Goal: Task Accomplishment & Management: Complete application form

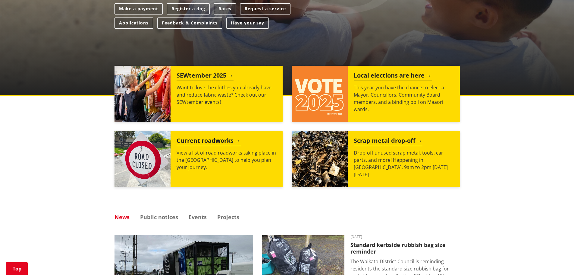
scroll to position [65, 0]
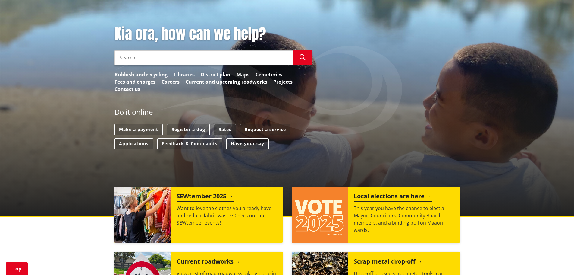
click at [227, 128] on link "Rates" at bounding box center [225, 129] width 22 height 11
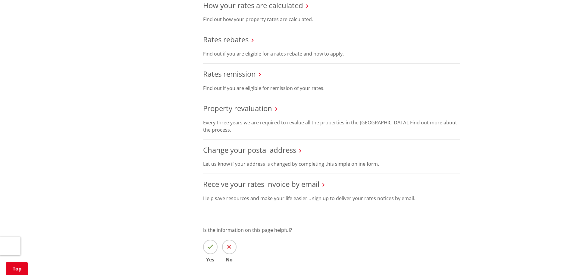
scroll to position [332, 0]
click at [275, 184] on link "Receive your rates invoice by email" at bounding box center [261, 183] width 116 height 10
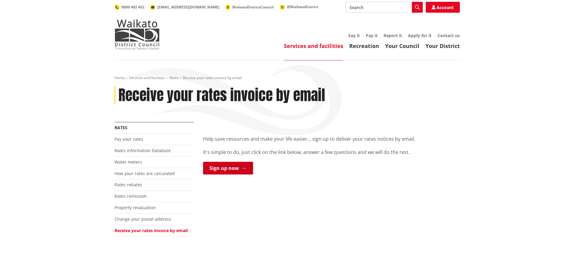
click at [222, 171] on link "Sign up now" at bounding box center [228, 168] width 50 height 13
